Goal: Transaction & Acquisition: Purchase product/service

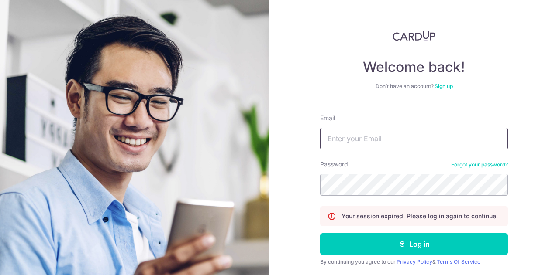
type input "cindy@willowlake.com.sg"
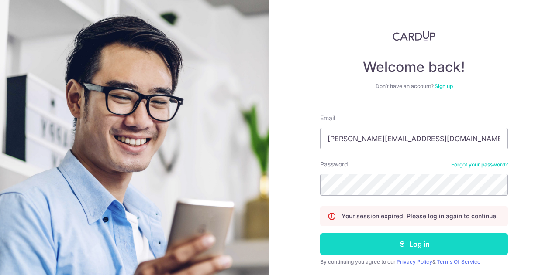
click at [358, 240] on button "Log in" at bounding box center [414, 245] width 188 height 22
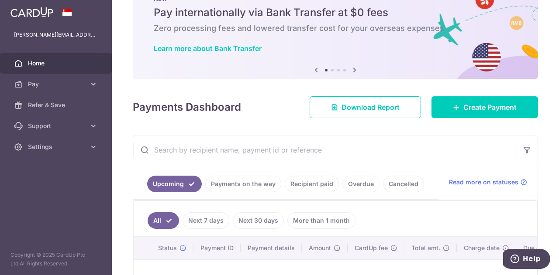
scroll to position [44, 0]
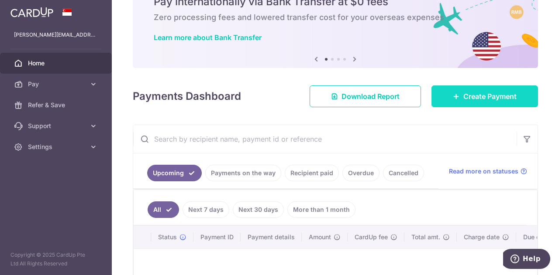
click at [484, 96] on span "Create Payment" at bounding box center [489, 96] width 53 height 10
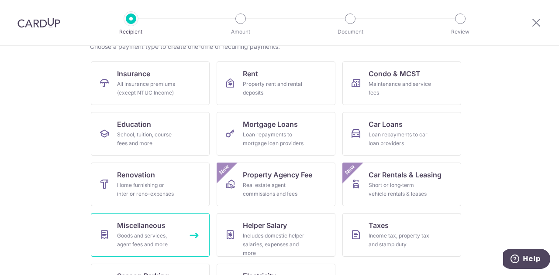
scroll to position [114, 0]
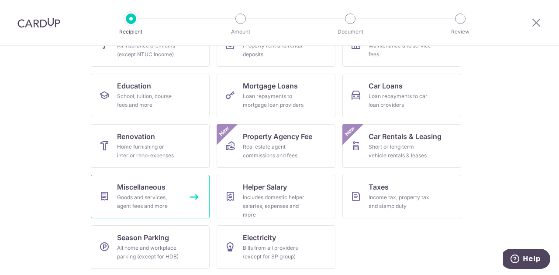
click at [151, 200] on div "Goods and services, agent fees and more" at bounding box center [148, 201] width 63 height 17
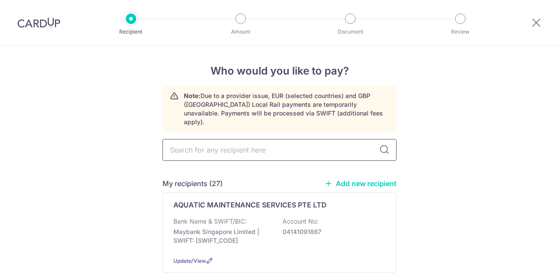
click at [258, 142] on input "text" at bounding box center [279, 150] width 234 height 22
type input "killem"
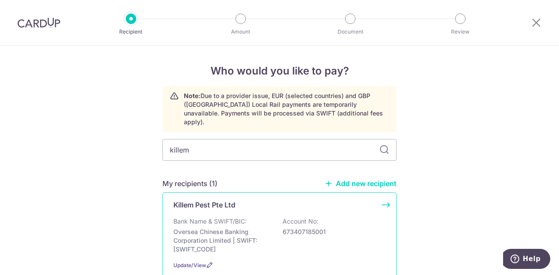
click at [246, 217] on div "Bank Name & SWIFT/BIC: Oversea Chinese Banking Corporation Limited | SWIFT: OCB…" at bounding box center [279, 235] width 212 height 37
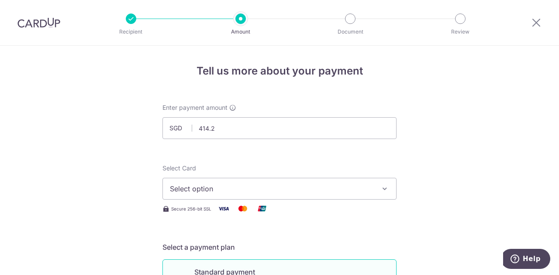
type input "414.20"
click at [294, 182] on button "Select option" at bounding box center [279, 189] width 234 height 22
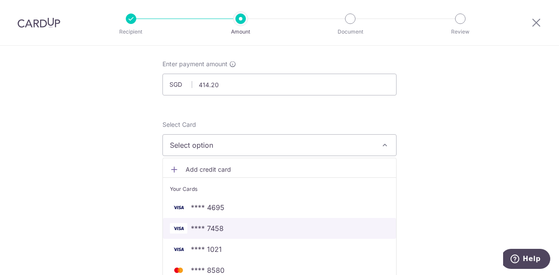
scroll to position [87, 0]
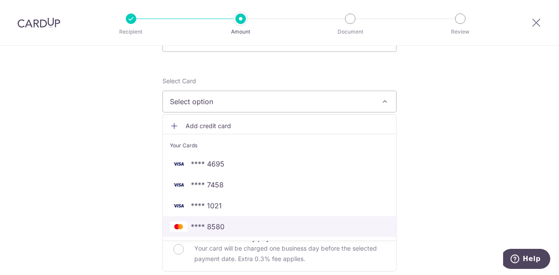
click at [253, 226] on span "**** 8580" at bounding box center [279, 227] width 219 height 10
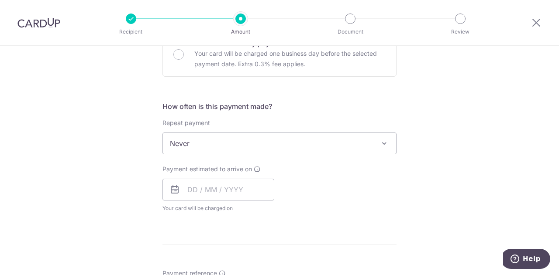
scroll to position [306, 0]
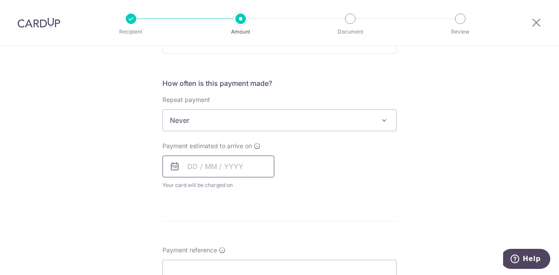
click at [234, 156] on input "text" at bounding box center [218, 167] width 112 height 22
click at [262, 261] on link "17" at bounding box center [268, 264] width 14 height 14
type input "17/10/2025"
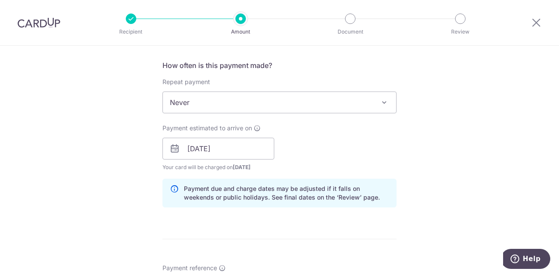
scroll to position [436, 0]
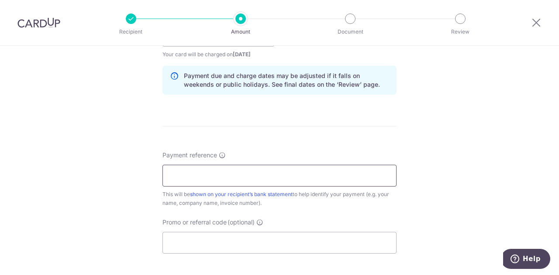
click at [219, 168] on input "Payment reference" at bounding box center [279, 176] width 234 height 22
click at [237, 173] on input "Payment reference" at bounding box center [279, 176] width 234 height 22
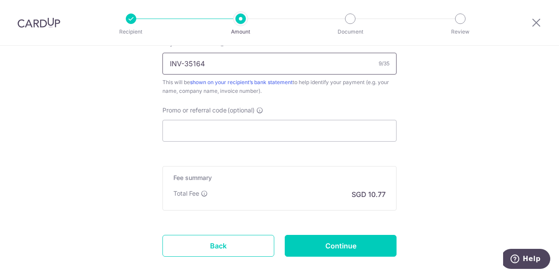
scroll to position [567, 0]
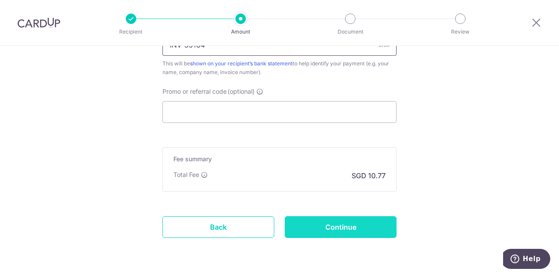
type input "INV-35164"
click at [342, 230] on input "Continue" at bounding box center [341, 227] width 112 height 22
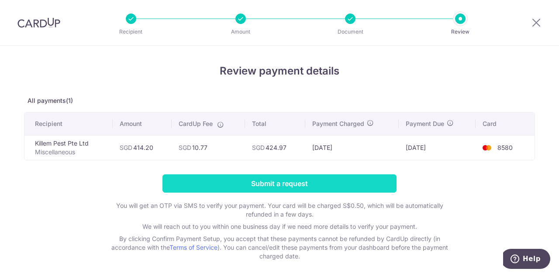
click at [300, 187] on input "Submit a request" at bounding box center [279, 184] width 234 height 18
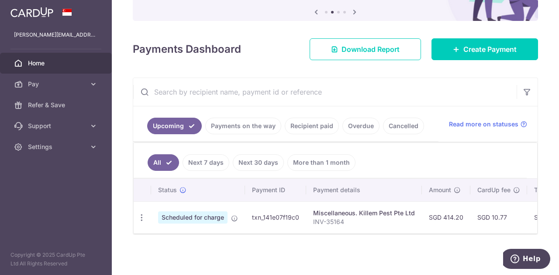
scroll to position [93, 0]
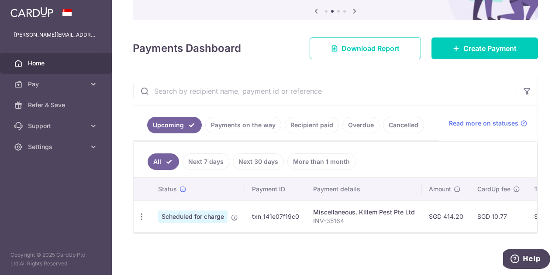
click at [475, 60] on div "× Pause Schedule Pause all future payments in this series Pause just this one p…" at bounding box center [335, 137] width 447 height 275
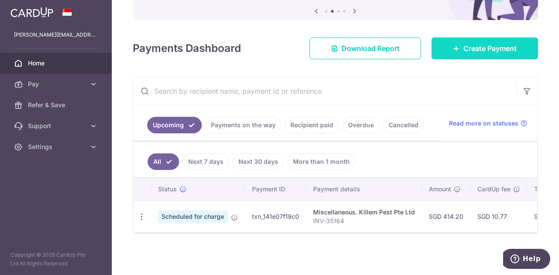
click at [478, 46] on span "Create Payment" at bounding box center [489, 48] width 53 height 10
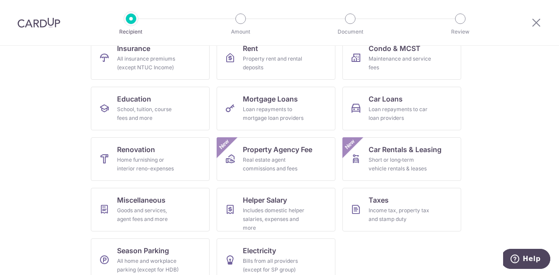
scroll to position [114, 0]
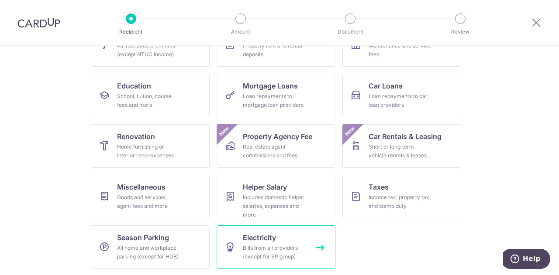
click at [262, 242] on span "Electricity" at bounding box center [259, 238] width 33 height 10
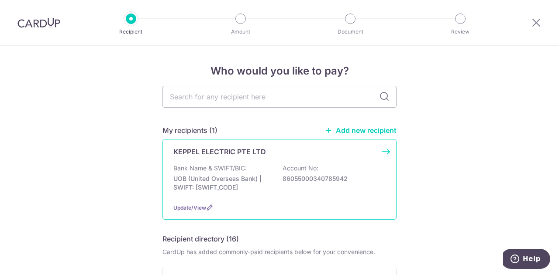
click at [242, 175] on p "UOB (United Overseas Bank) | SWIFT: UOVBSGSGXXX" at bounding box center [222, 183] width 98 height 17
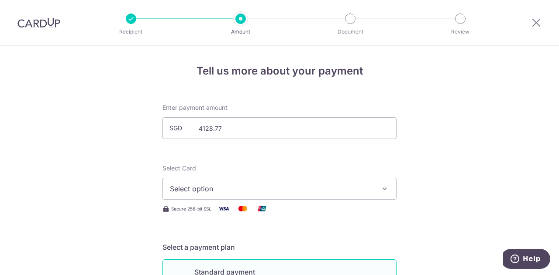
type input "4,128.77"
click at [350, 192] on span "Select option" at bounding box center [271, 189] width 203 height 10
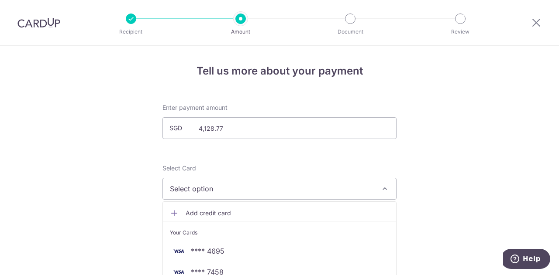
scroll to position [44, 0]
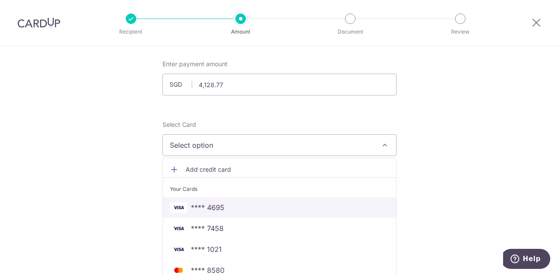
click at [216, 212] on span "**** 4695" at bounding box center [208, 208] width 34 height 10
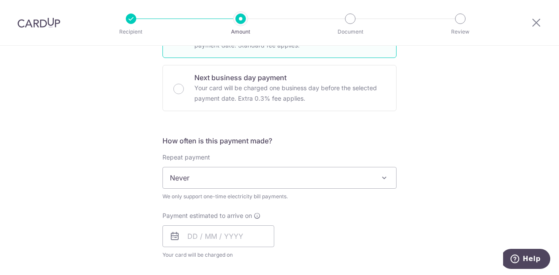
scroll to position [262, 0]
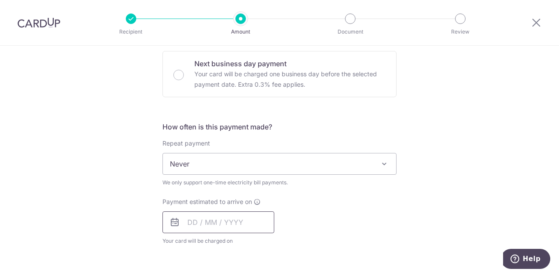
click at [217, 212] on input "text" at bounding box center [218, 223] width 112 height 22
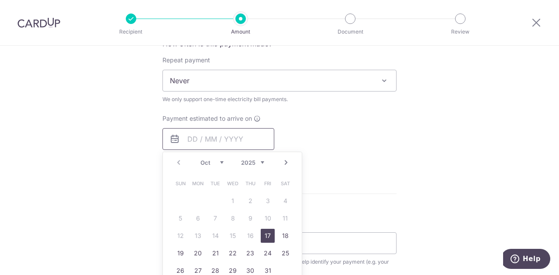
scroll to position [349, 0]
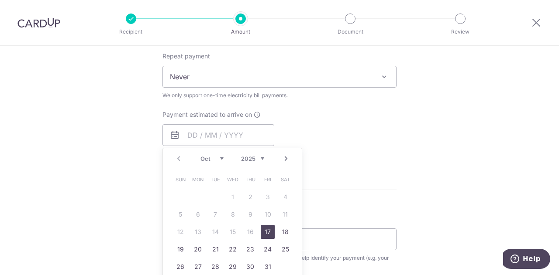
click at [263, 229] on link "17" at bounding box center [268, 232] width 14 height 14
type input "[DATE]"
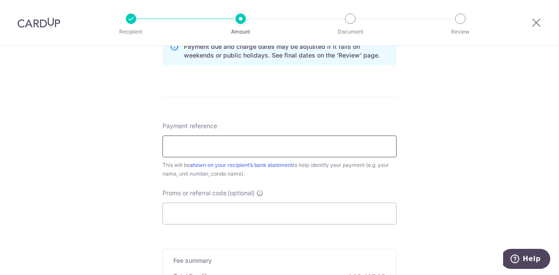
scroll to position [480, 0]
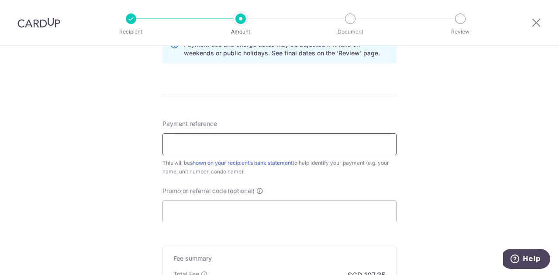
click at [209, 136] on input "Payment reference" at bounding box center [279, 145] width 234 height 22
paste input "0340785942"
type input "0340785942"
click at [244, 204] on input "Promo or referral code (optional) Enter either a promo code or a referral code …" at bounding box center [279, 212] width 234 height 22
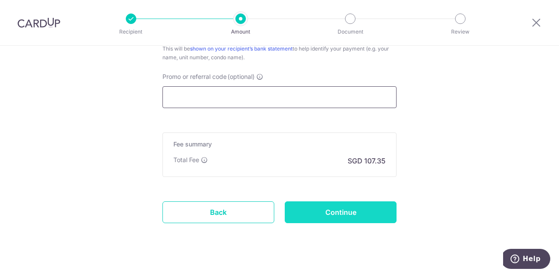
scroll to position [606, 0]
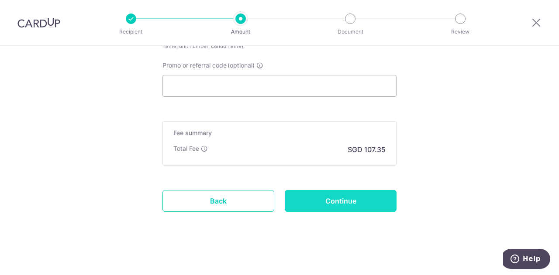
click at [360, 202] on input "Continue" at bounding box center [341, 201] width 112 height 22
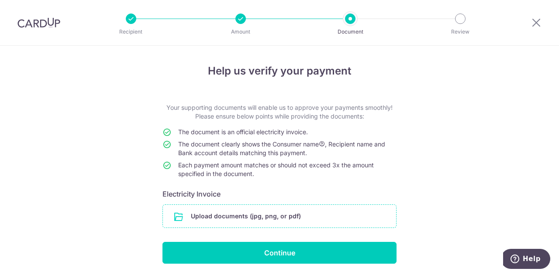
click at [232, 215] on input "file" at bounding box center [279, 216] width 233 height 23
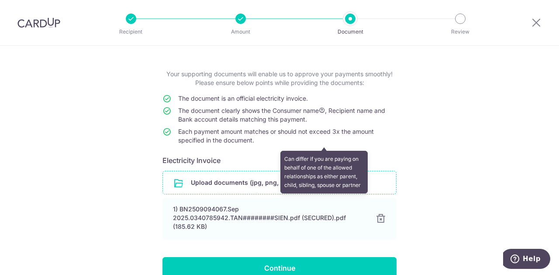
scroll to position [78, 0]
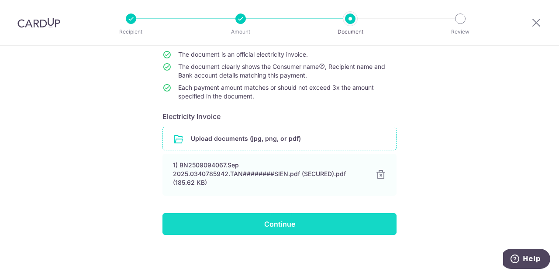
click at [268, 222] on input "Continue" at bounding box center [279, 224] width 234 height 22
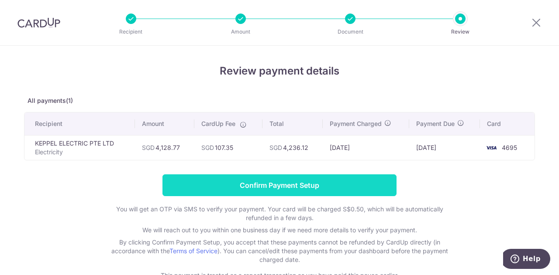
click at [304, 183] on input "Confirm Payment Setup" at bounding box center [279, 186] width 234 height 22
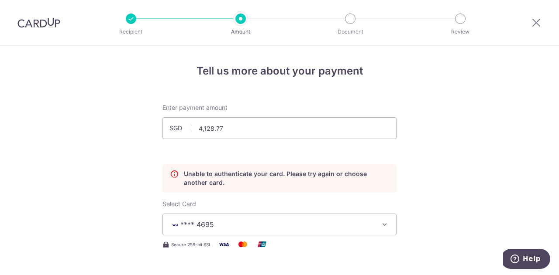
click at [47, 26] on img at bounding box center [38, 22] width 43 height 10
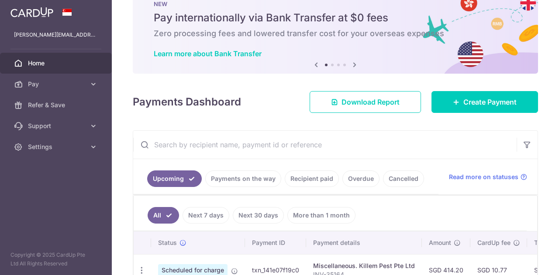
scroll to position [82, 0]
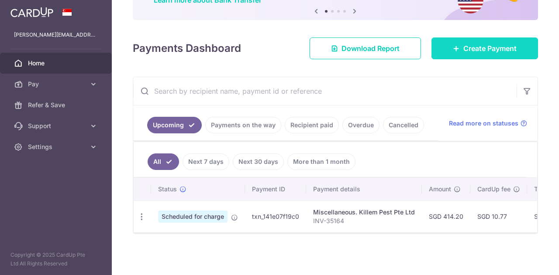
click at [478, 49] on span "Create Payment" at bounding box center [489, 48] width 53 height 10
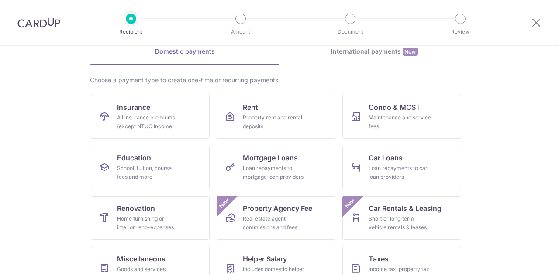
scroll to position [87, 0]
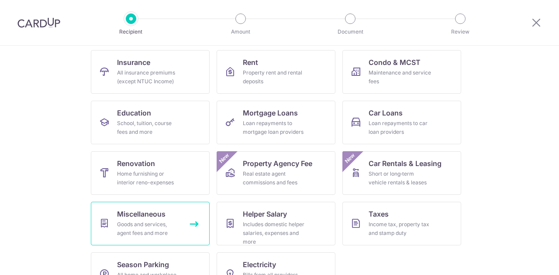
click at [137, 221] on div "Goods and services, agent fees and more" at bounding box center [148, 228] width 63 height 17
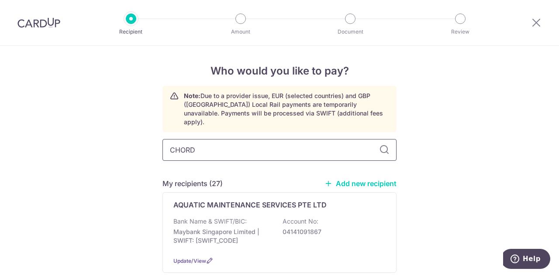
type input "CHORD O"
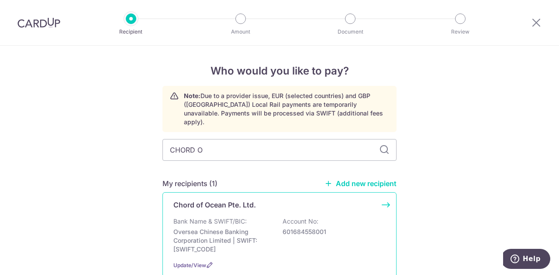
click at [267, 217] on div "Bank Name & SWIFT/BIC: Oversea Chinese Banking Corporation Limited | SWIFT: OCB…" at bounding box center [279, 235] width 212 height 37
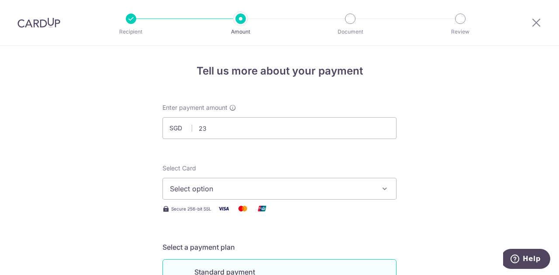
type input "2"
type input "340.00"
click at [313, 184] on span "Select option" at bounding box center [271, 189] width 203 height 10
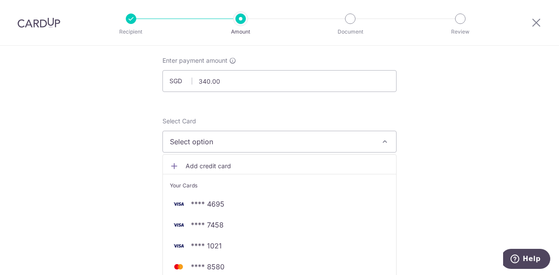
scroll to position [87, 0]
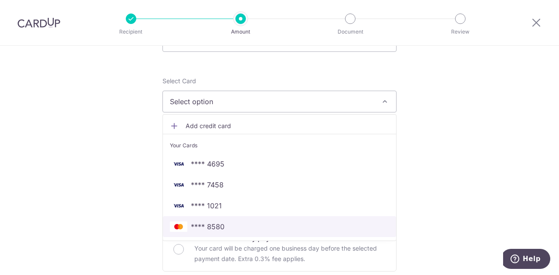
click at [203, 220] on link "**** 8580" at bounding box center [279, 226] width 233 height 21
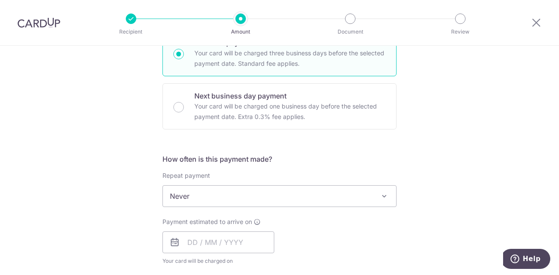
scroll to position [262, 0]
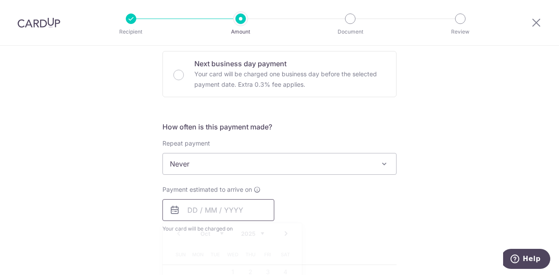
click at [223, 212] on input "text" at bounding box center [218, 210] width 112 height 22
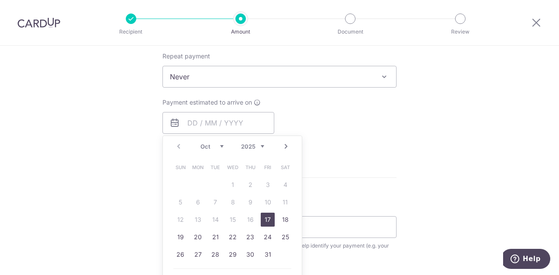
click at [267, 217] on link "17" at bounding box center [268, 220] width 14 height 14
type input "[DATE]"
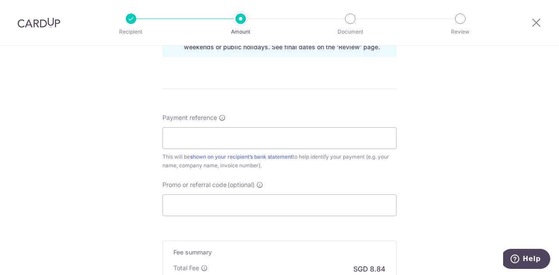
scroll to position [480, 0]
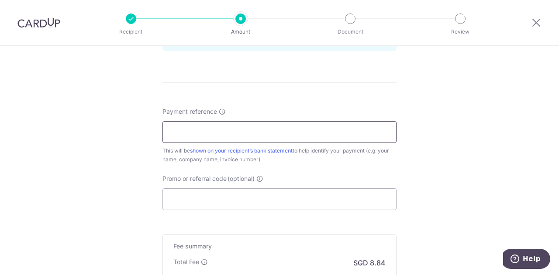
click at [225, 126] on input "Payment reference" at bounding box center [279, 132] width 234 height 22
type input "INV-2554"
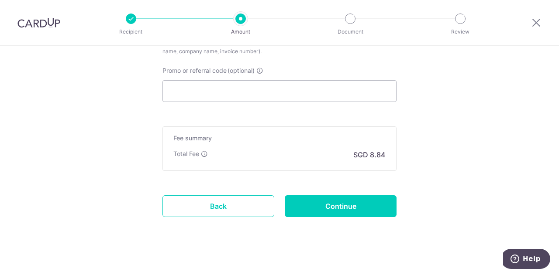
scroll to position [594, 0]
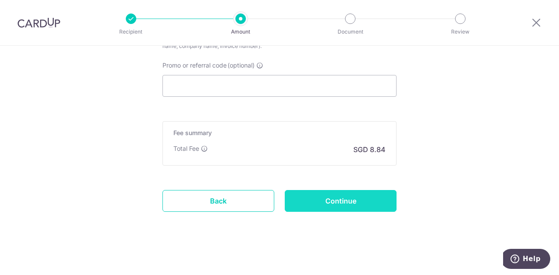
click at [326, 193] on input "Continue" at bounding box center [341, 201] width 112 height 22
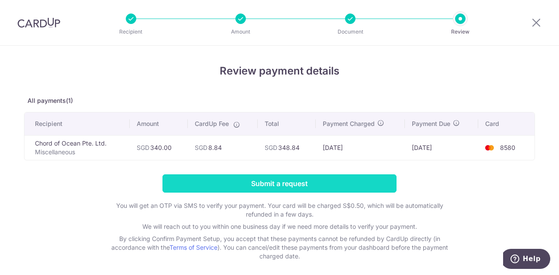
click at [244, 177] on input "Submit a request" at bounding box center [279, 184] width 234 height 18
